Goal: Information Seeking & Learning: Learn about a topic

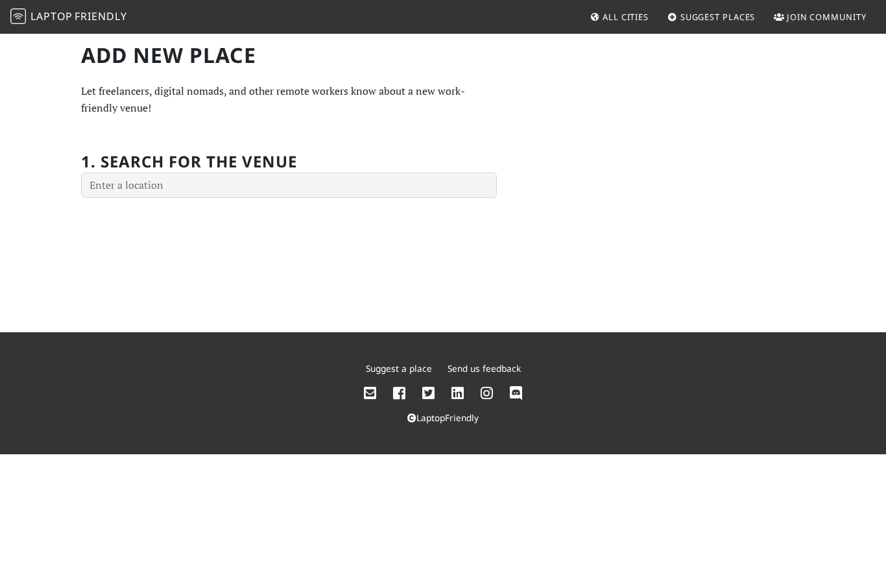
click at [622, 19] on span "All Cities" at bounding box center [626, 17] width 46 height 12
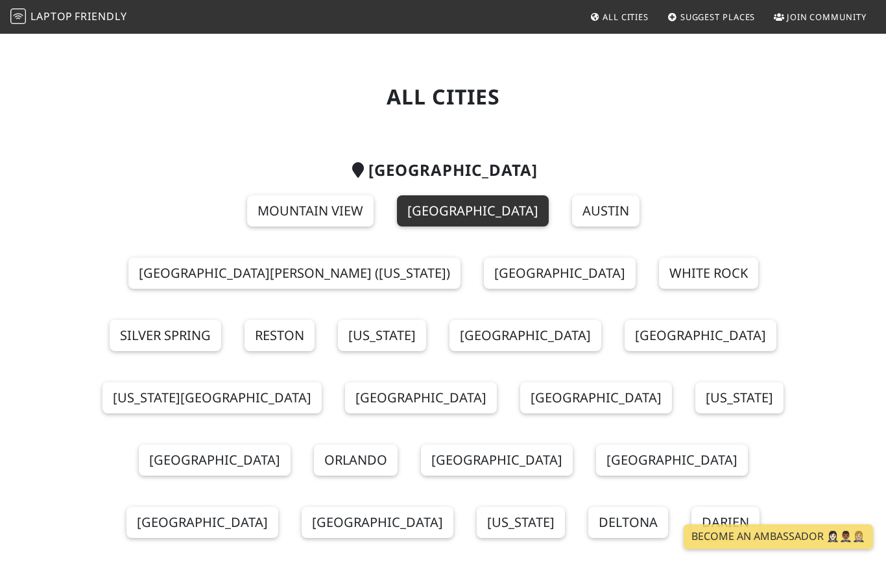
click at [397, 215] on link "[GEOGRAPHIC_DATA]" at bounding box center [473, 210] width 152 height 31
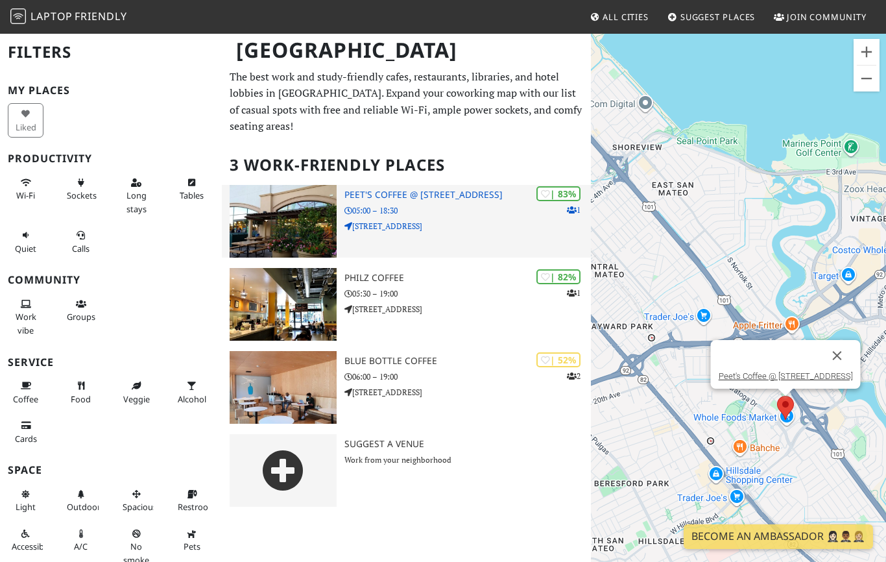
click at [434, 199] on h3 "Peet's Coffee @ 1020 Park Pl" at bounding box center [467, 194] width 246 height 11
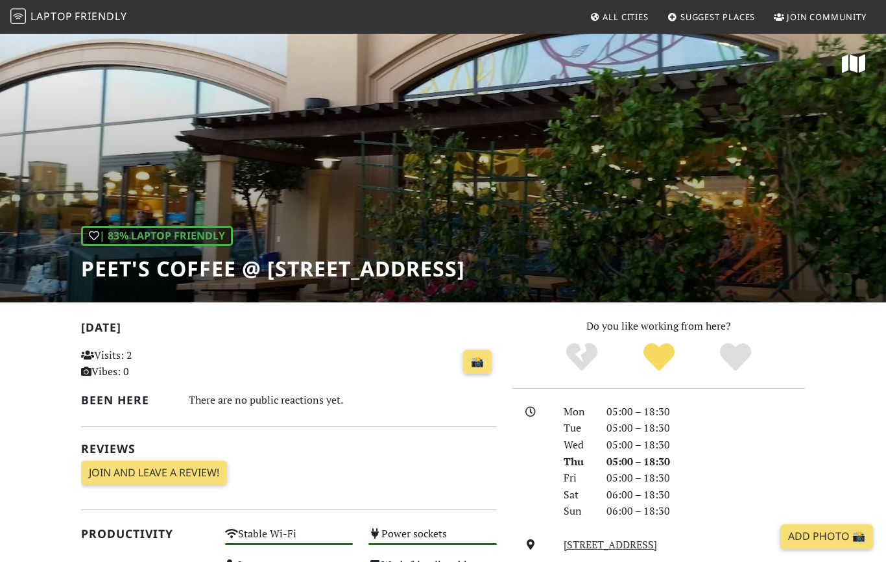
scroll to position [9, 0]
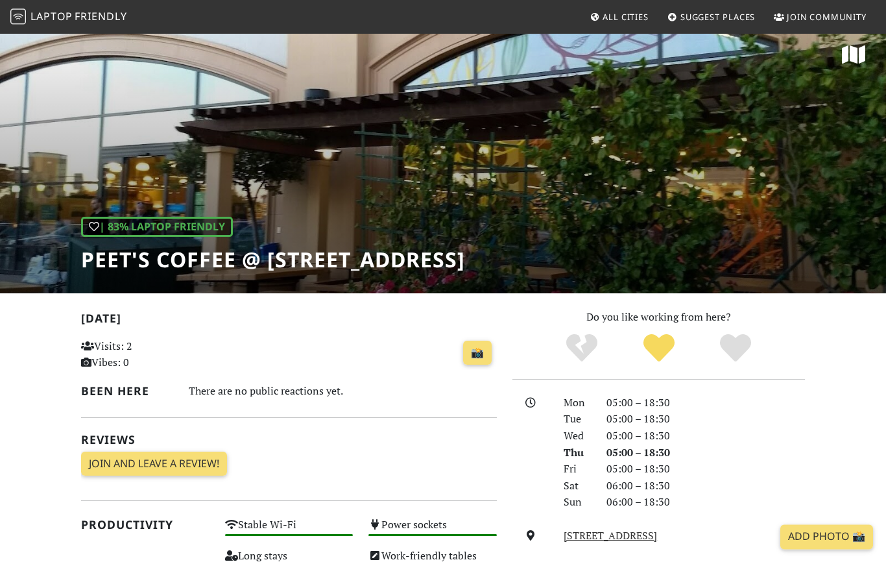
click at [586, 256] on div "| 83% Laptop Friendly Peet's Coffee @ 1020 Park Pl" at bounding box center [443, 158] width 886 height 270
click at [391, 342] on div "📸" at bounding box center [361, 352] width 272 height 35
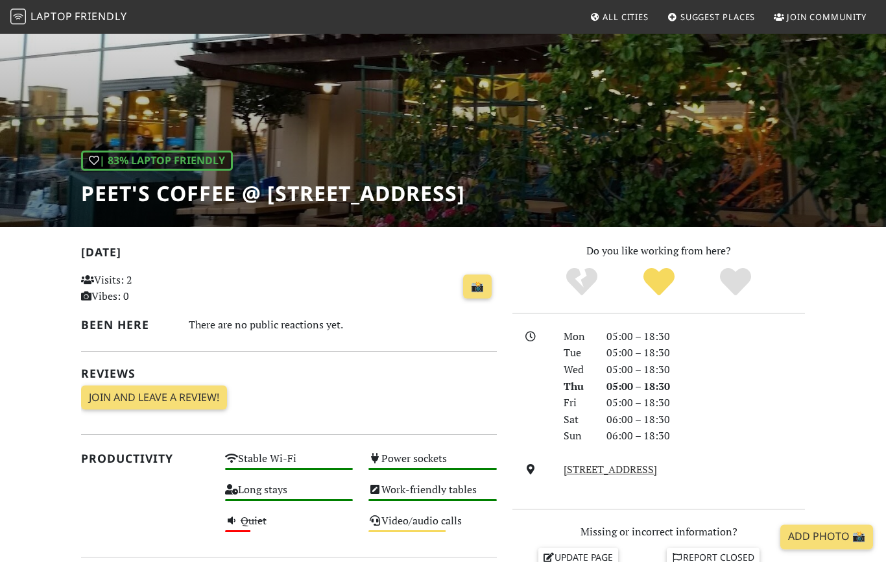
scroll to position [84, 0]
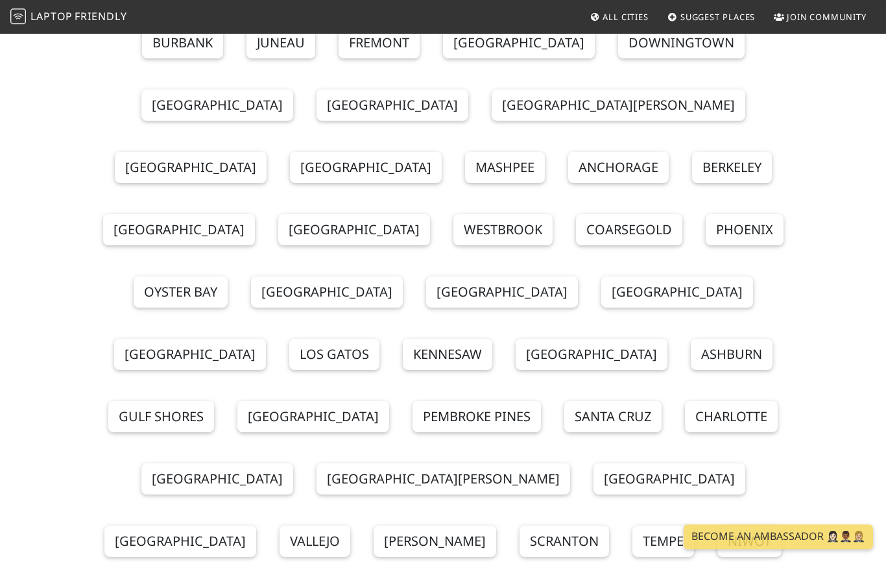
scroll to position [732, 0]
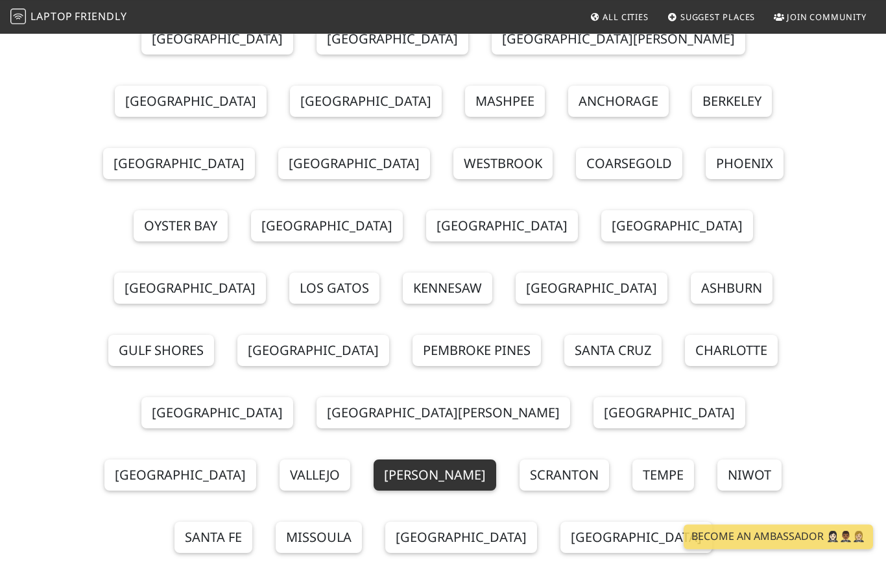
click at [374, 459] on link "[PERSON_NAME]" at bounding box center [435, 474] width 123 height 31
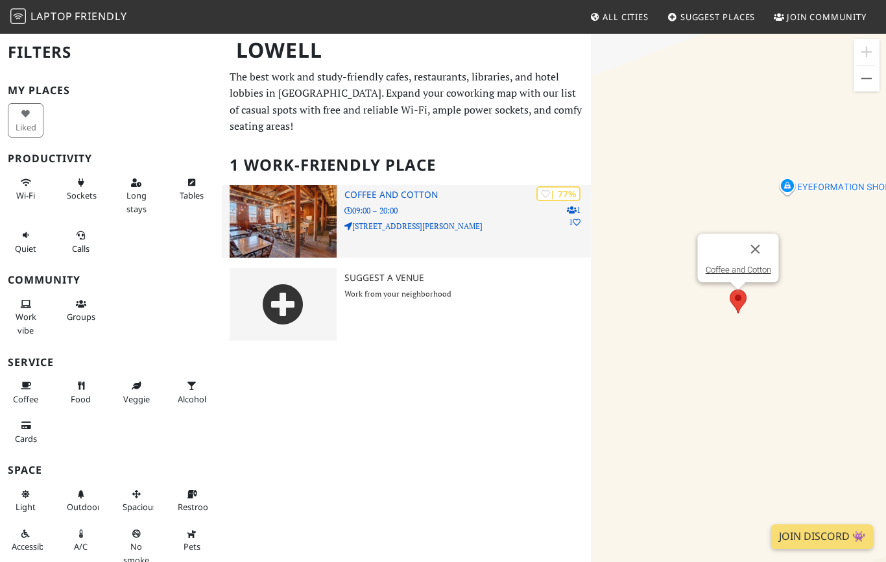
click at [309, 217] on img at bounding box center [284, 221] width 108 height 73
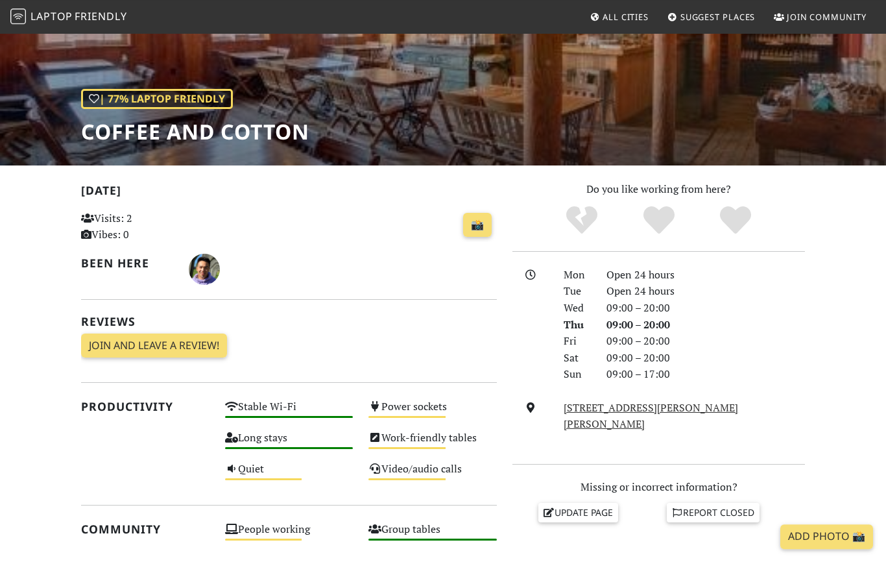
scroll to position [203, 0]
